Goal: Information Seeking & Learning: Check status

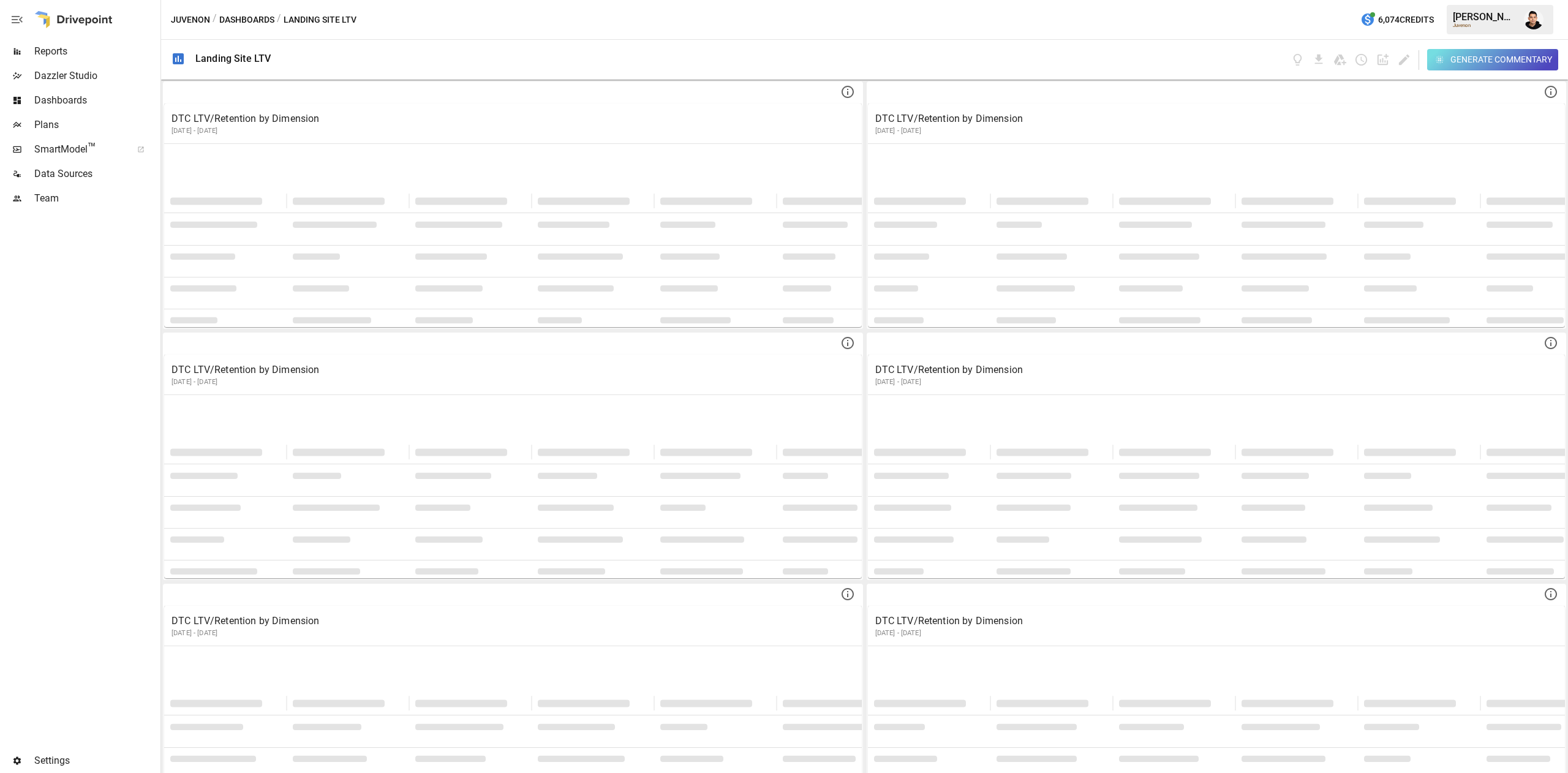
click at [87, 49] on span "Reports" at bounding box center [96, 51] width 124 height 15
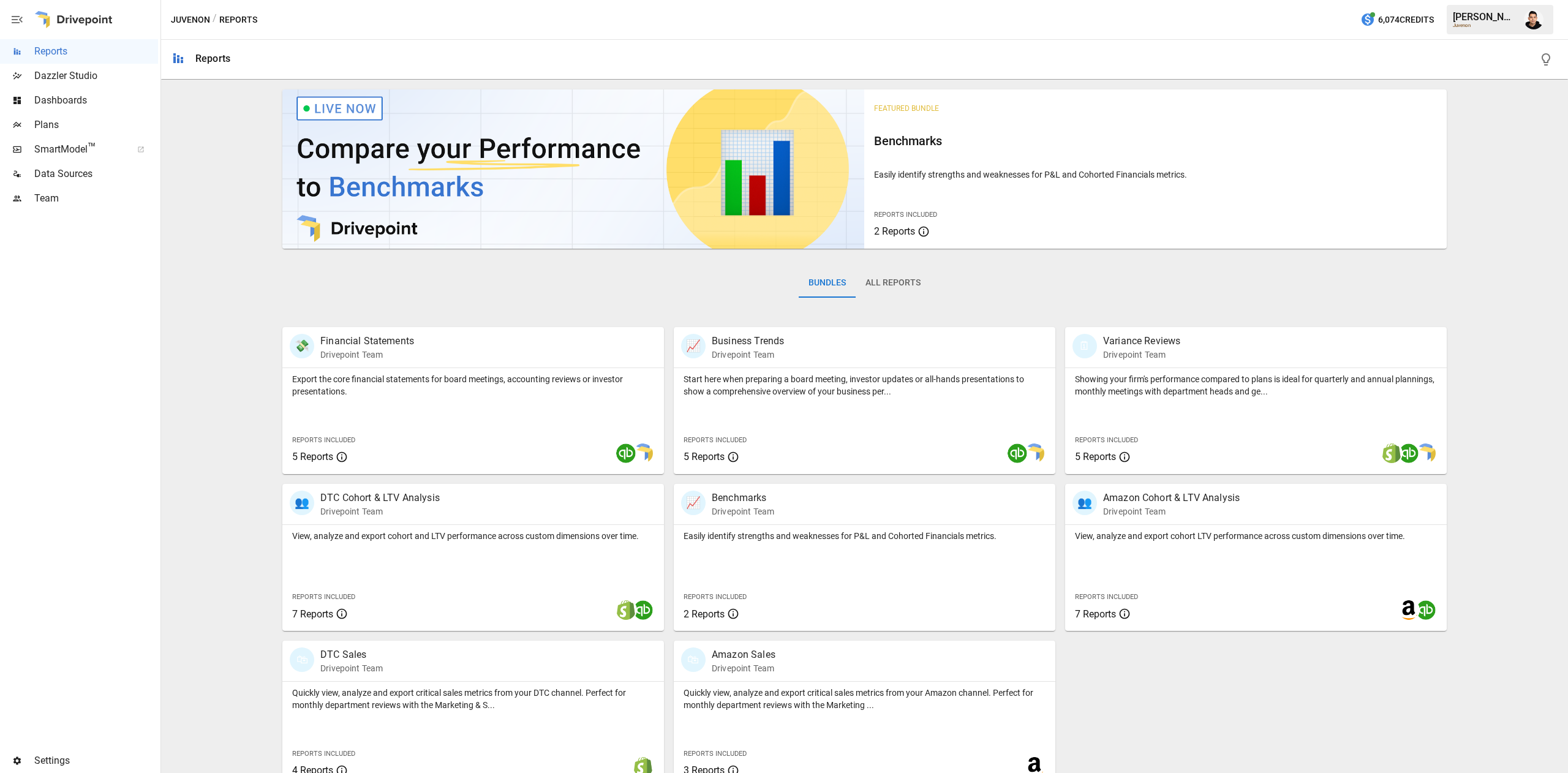
scroll to position [20, 0]
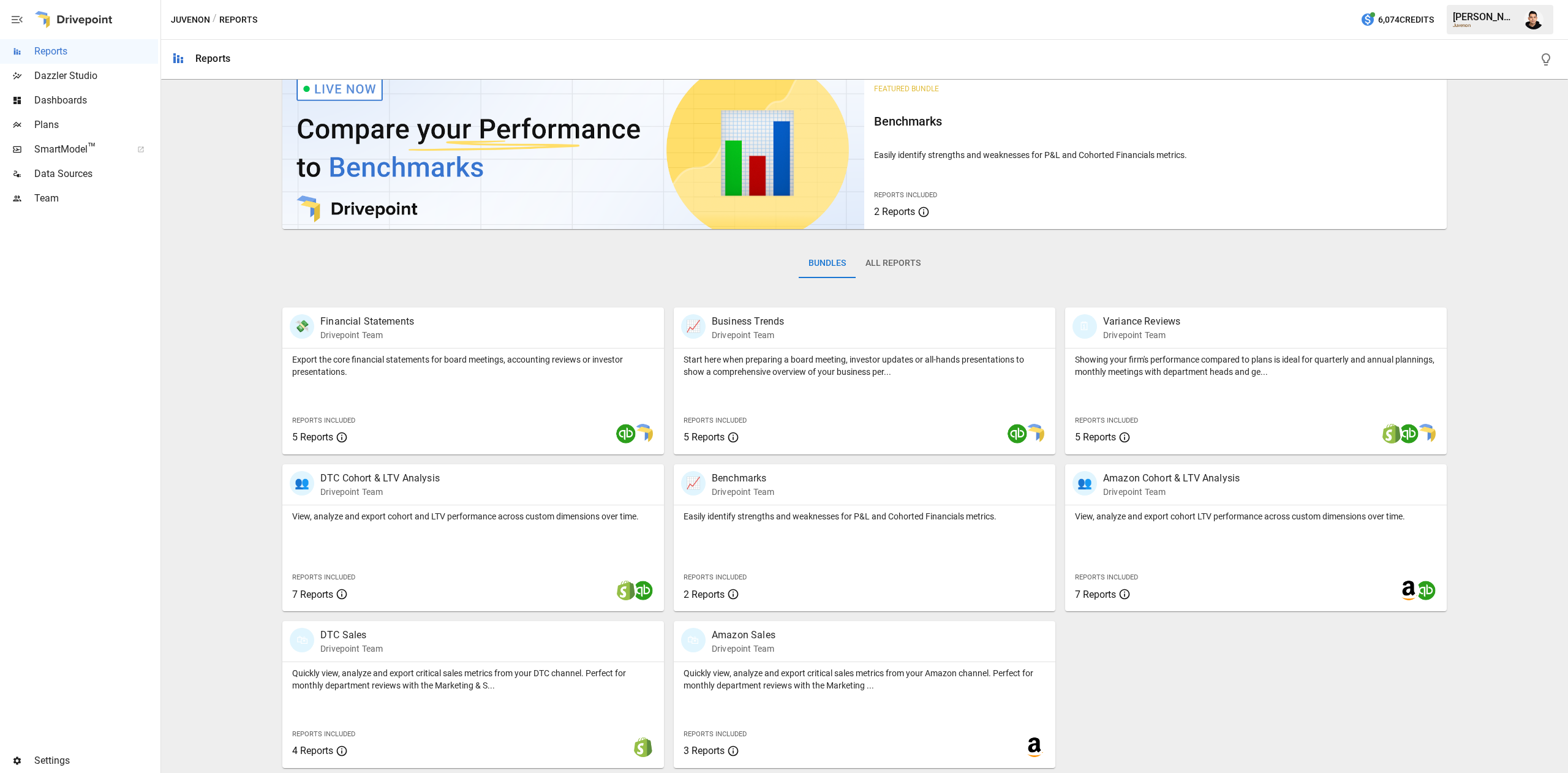
click at [530, 729] on div at bounding box center [552, 747] width 222 height 42
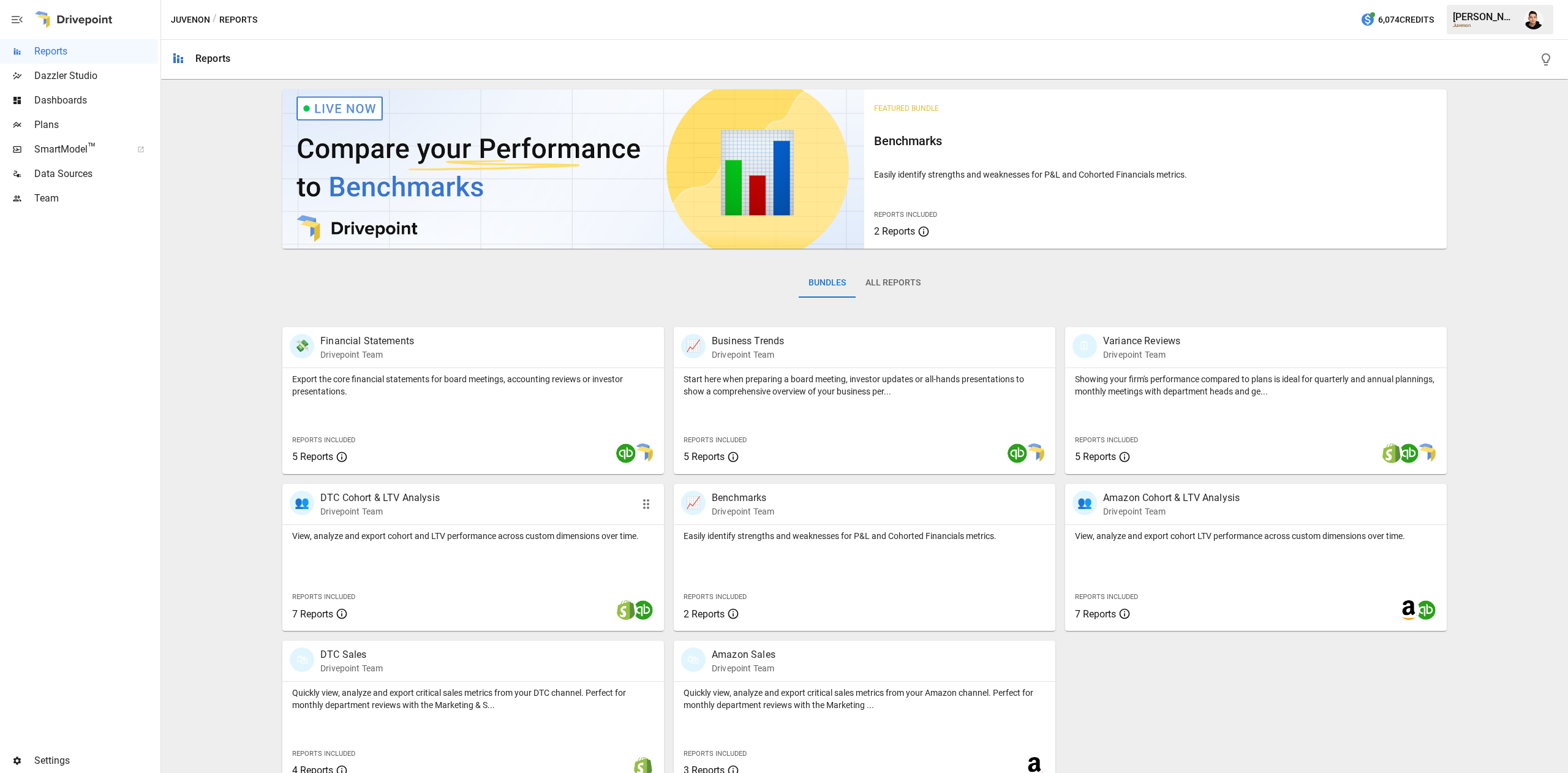
click at [429, 587] on div "Reports Included 7 Reports" at bounding box center [361, 605] width 159 height 53
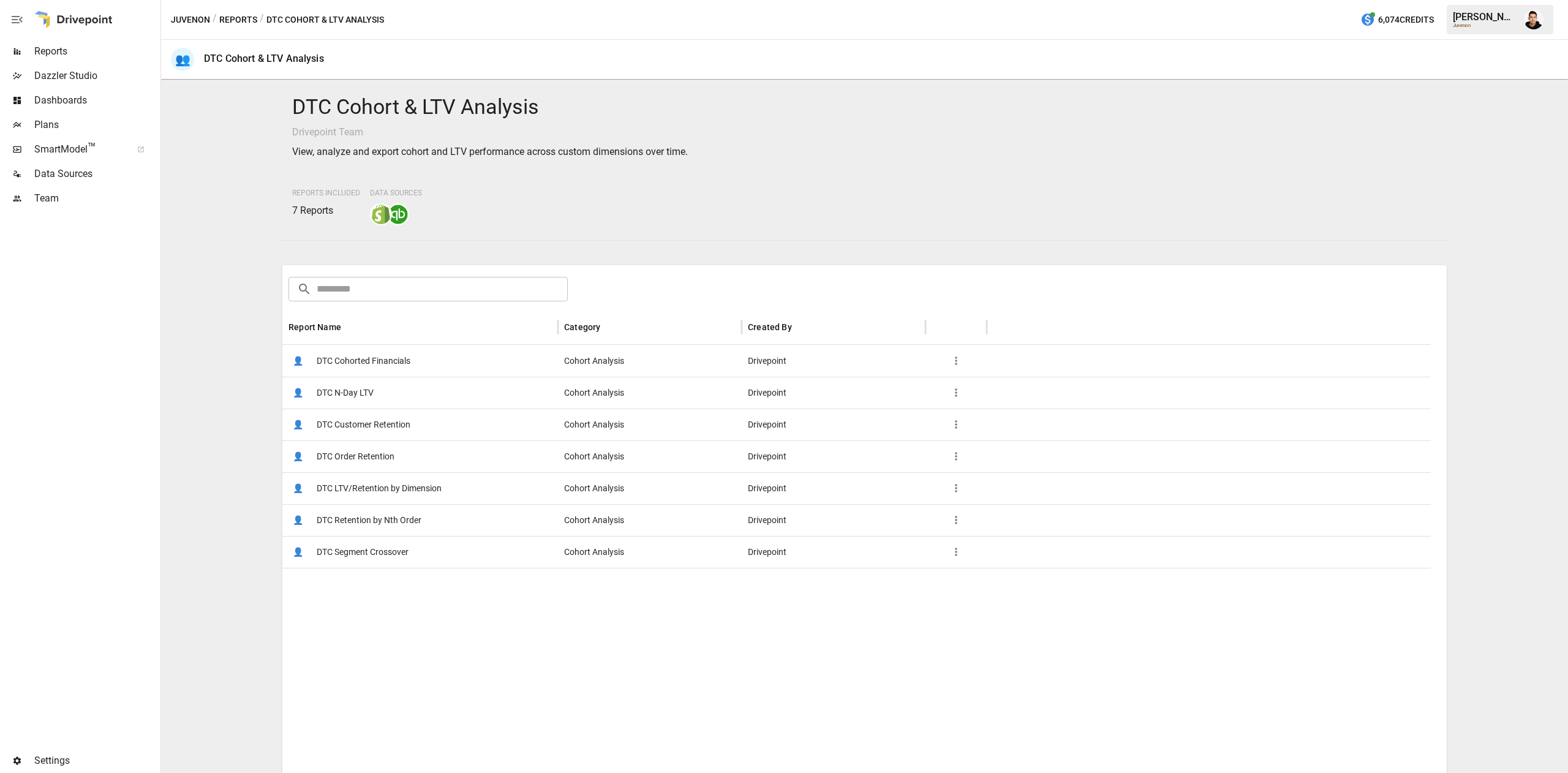
click at [417, 483] on span "DTC LTV/Retention by Dimension" at bounding box center [379, 488] width 125 height 32
